Goal: Information Seeking & Learning: Learn about a topic

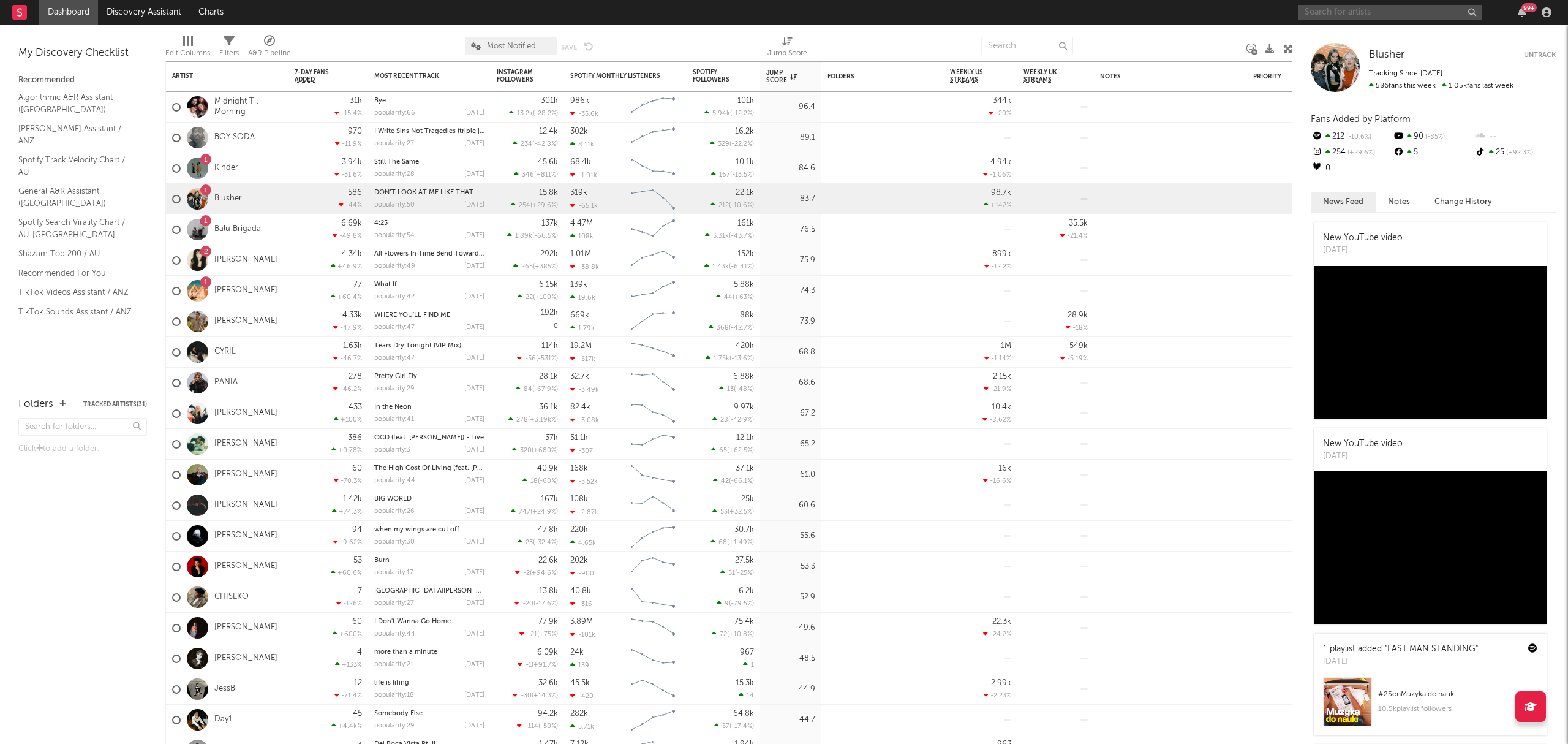
click at [1359, 6] on input "text" at bounding box center [1390, 12] width 184 height 16
click at [1368, 7] on input "[PERSON_NAME]" at bounding box center [1390, 12] width 184 height 16
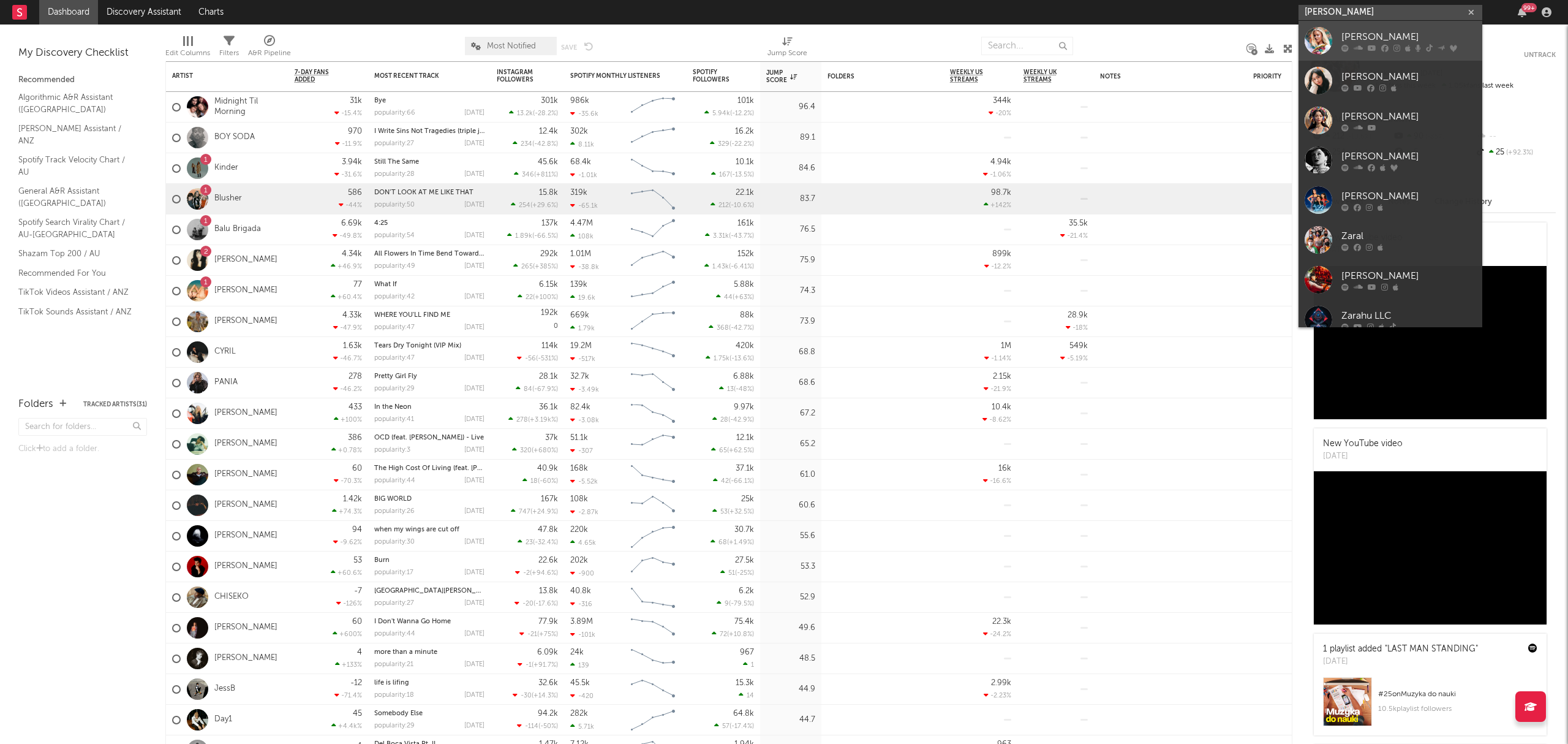
type input "[PERSON_NAME]"
click at [1385, 31] on div "[PERSON_NAME]" at bounding box center [1408, 37] width 134 height 15
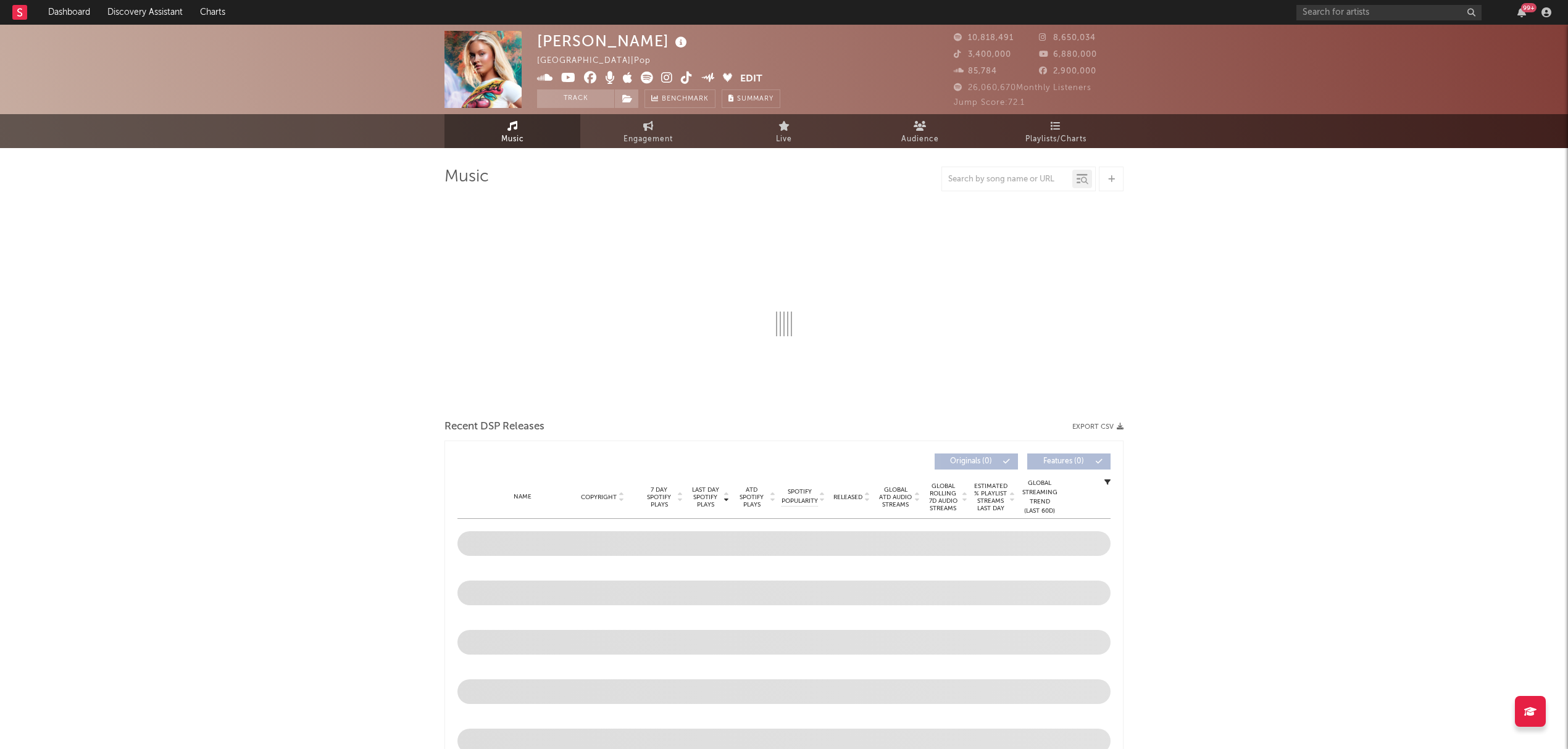
select select "6m"
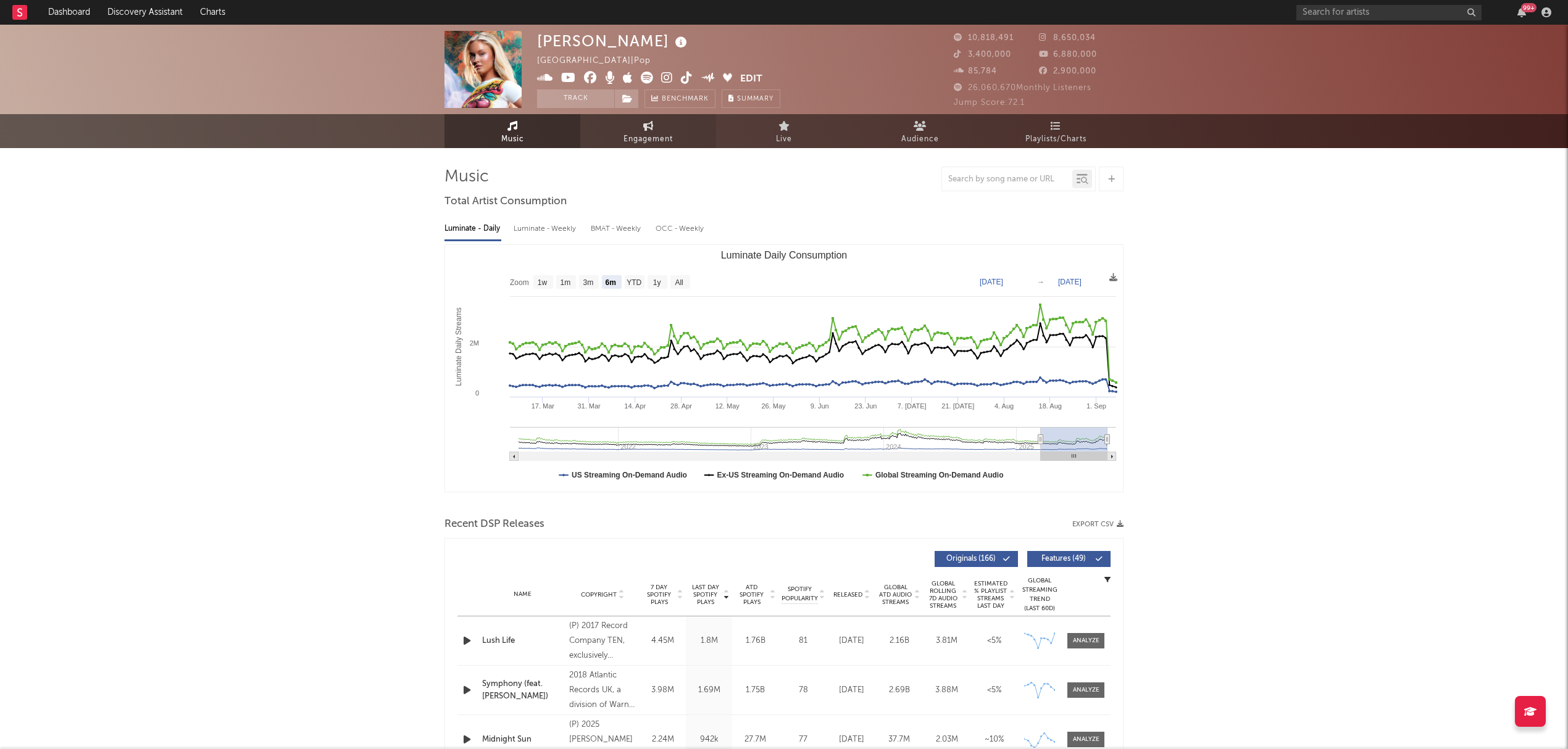
click at [648, 139] on span "Engagement" at bounding box center [648, 140] width 49 height 15
select select "1w"
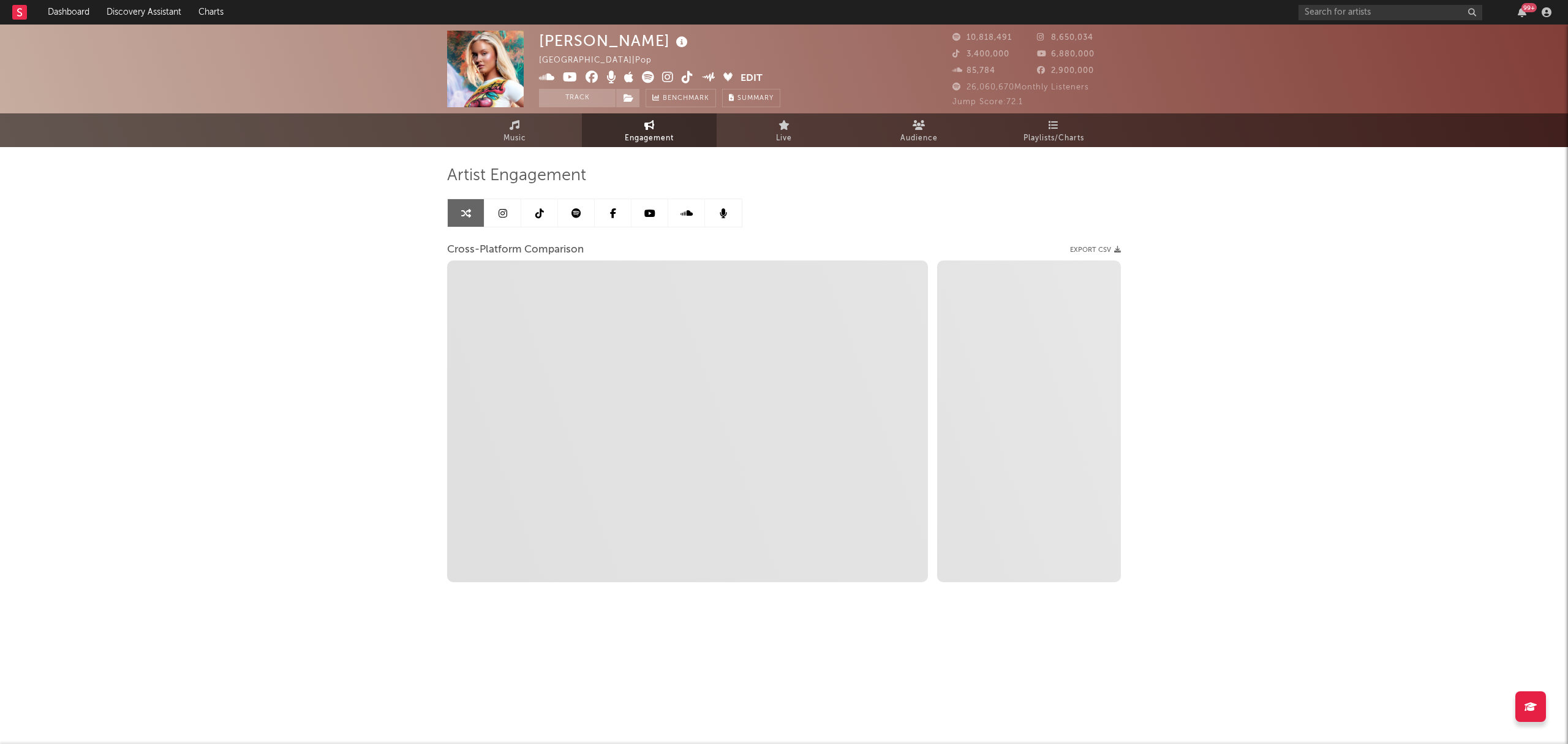
select select "1m"
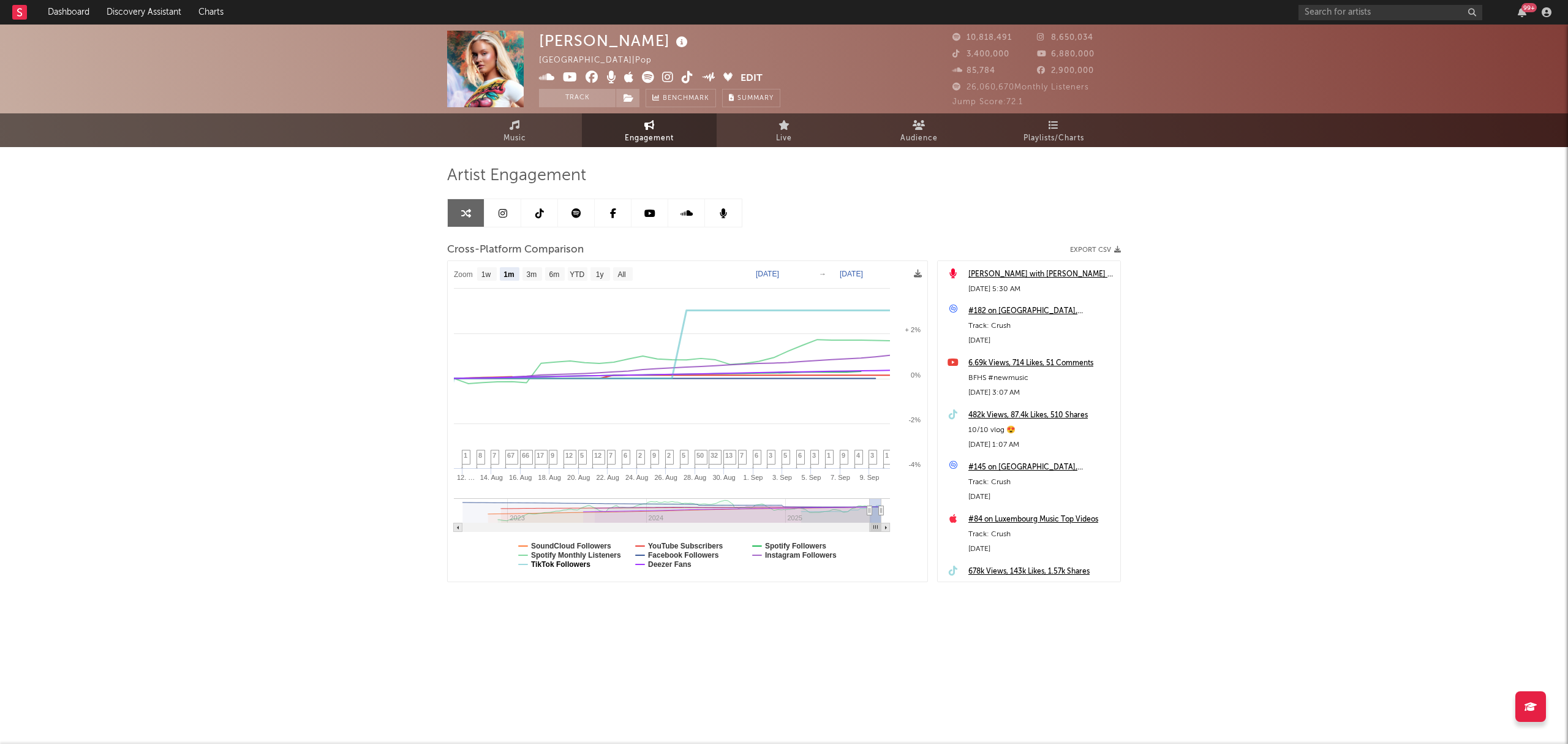
click at [560, 564] on text "TikTok Followers" at bounding box center [561, 564] width 59 height 8
select select "1m"
